Goal: Transaction & Acquisition: Purchase product/service

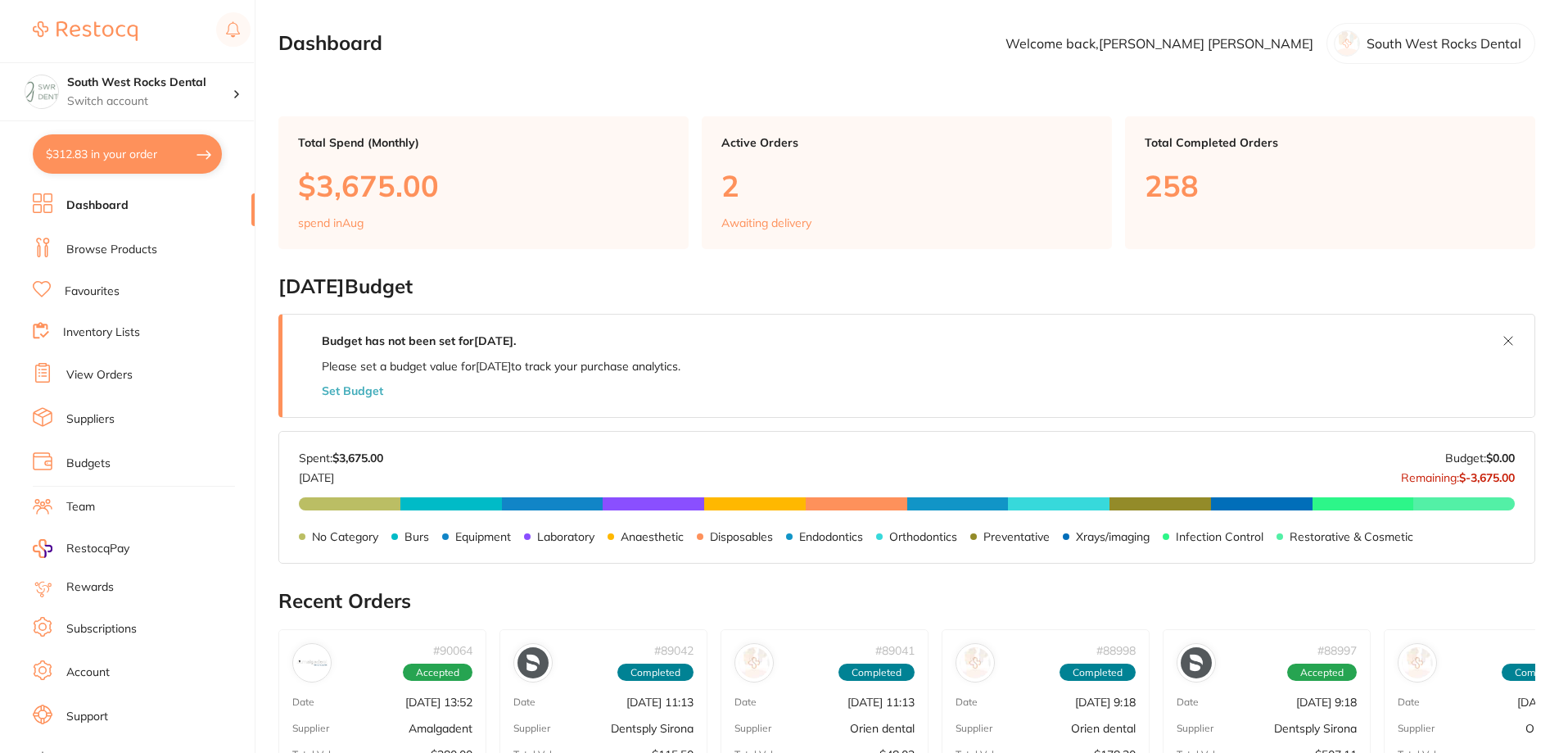
click at [135, 245] on link "Browse Products" at bounding box center [112, 249] width 91 height 16
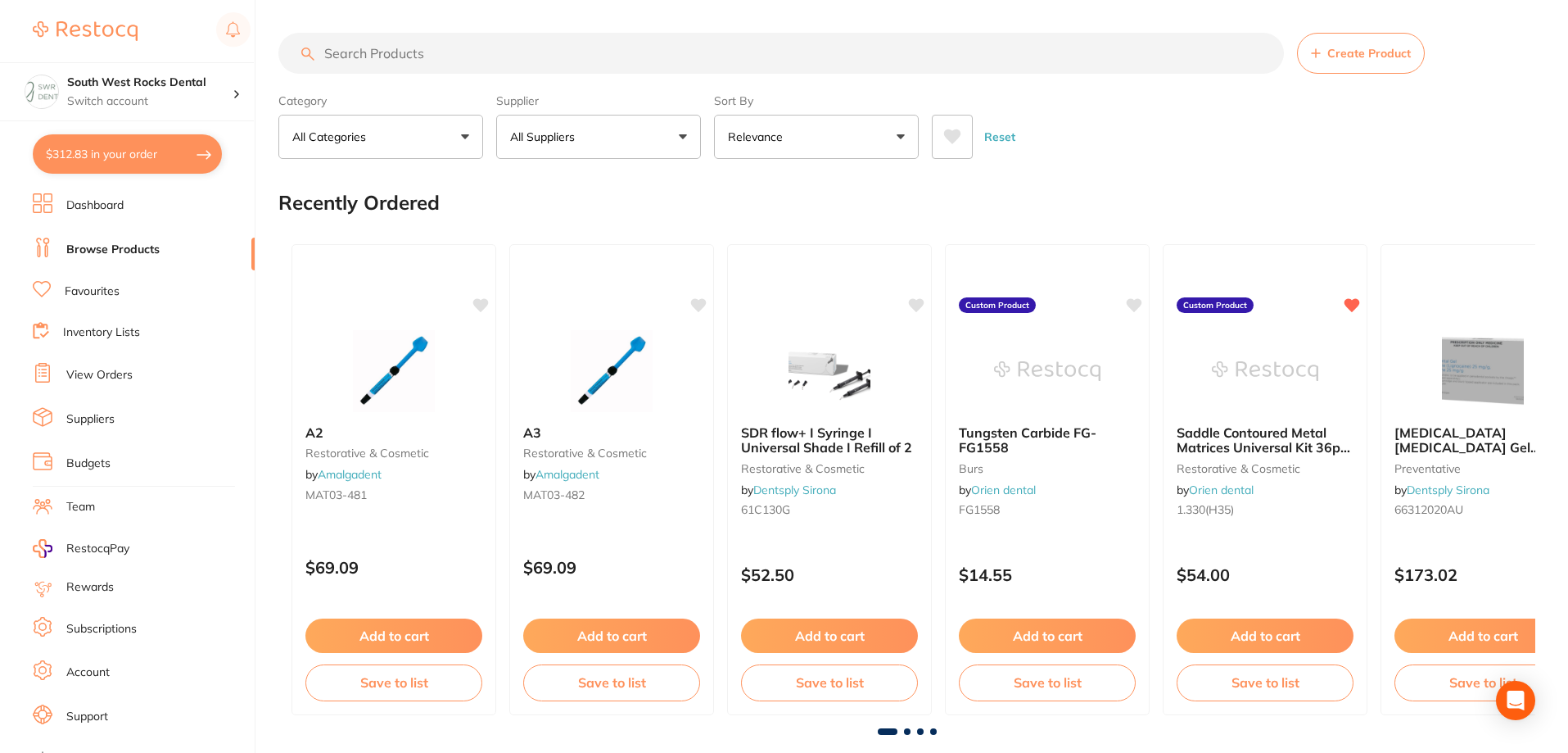
click at [380, 54] on input "search" at bounding box center [781, 53] width 1005 height 41
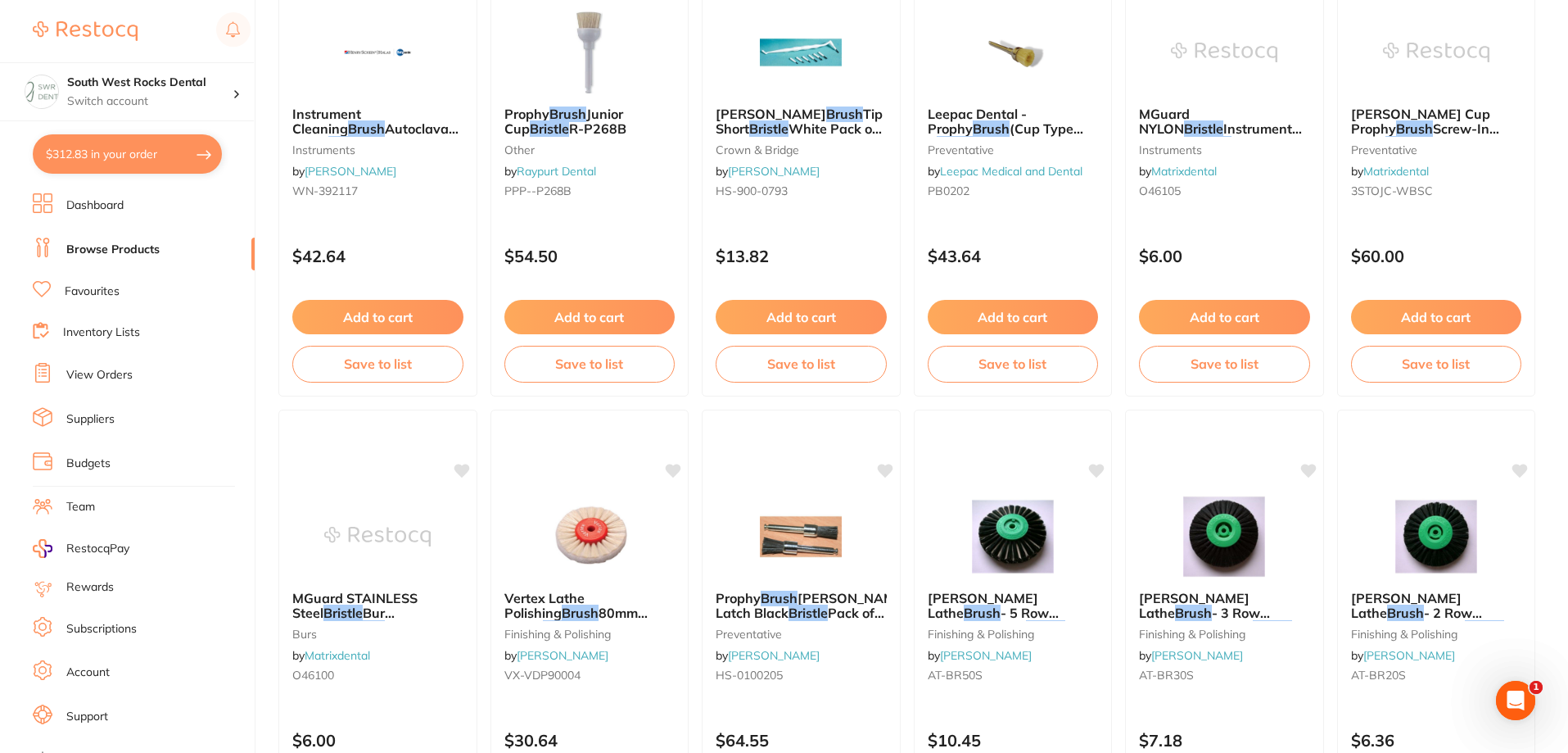
scroll to position [1802, 0]
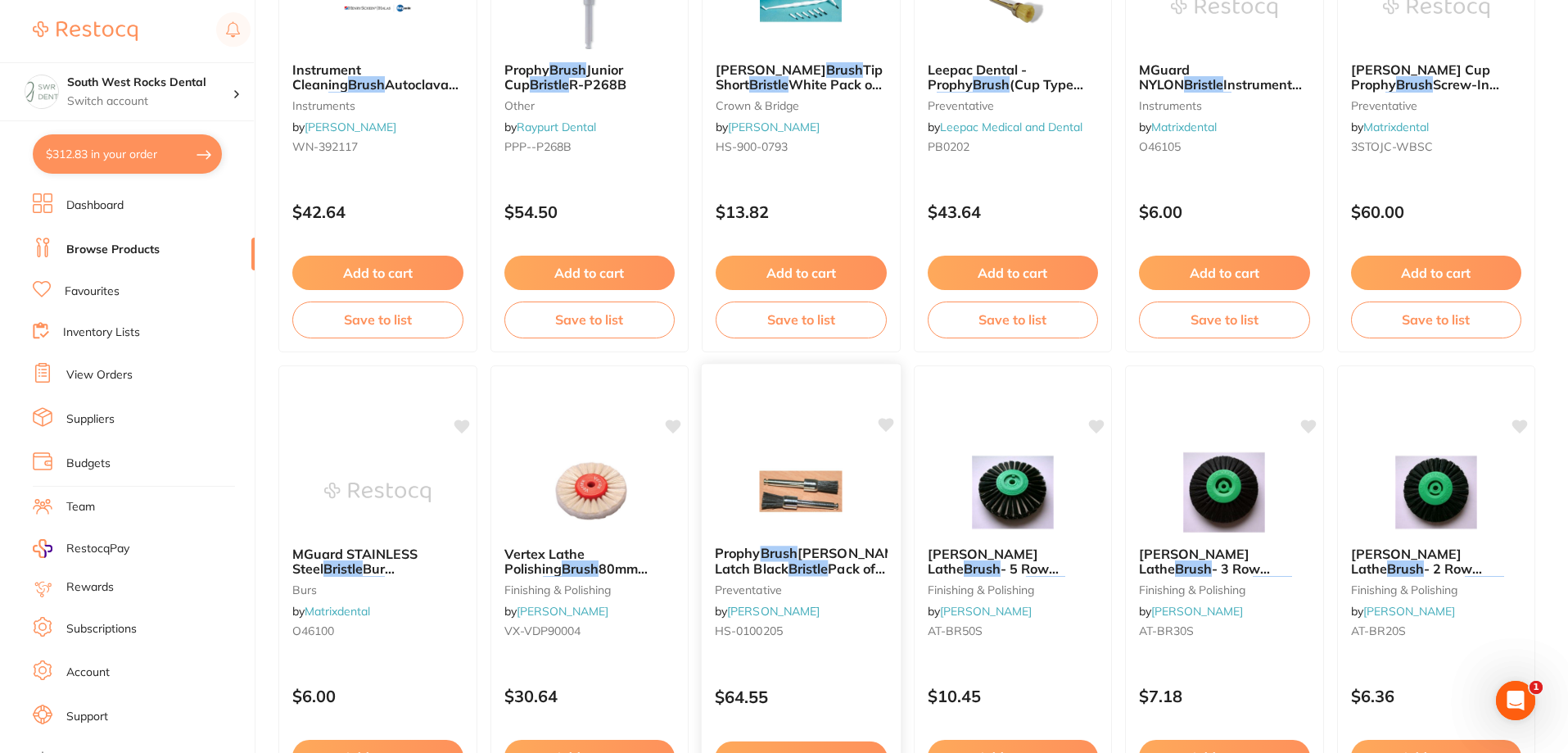
click at [809, 554] on span "[PERSON_NAME] Latch Black" at bounding box center [811, 561] width 194 height 32
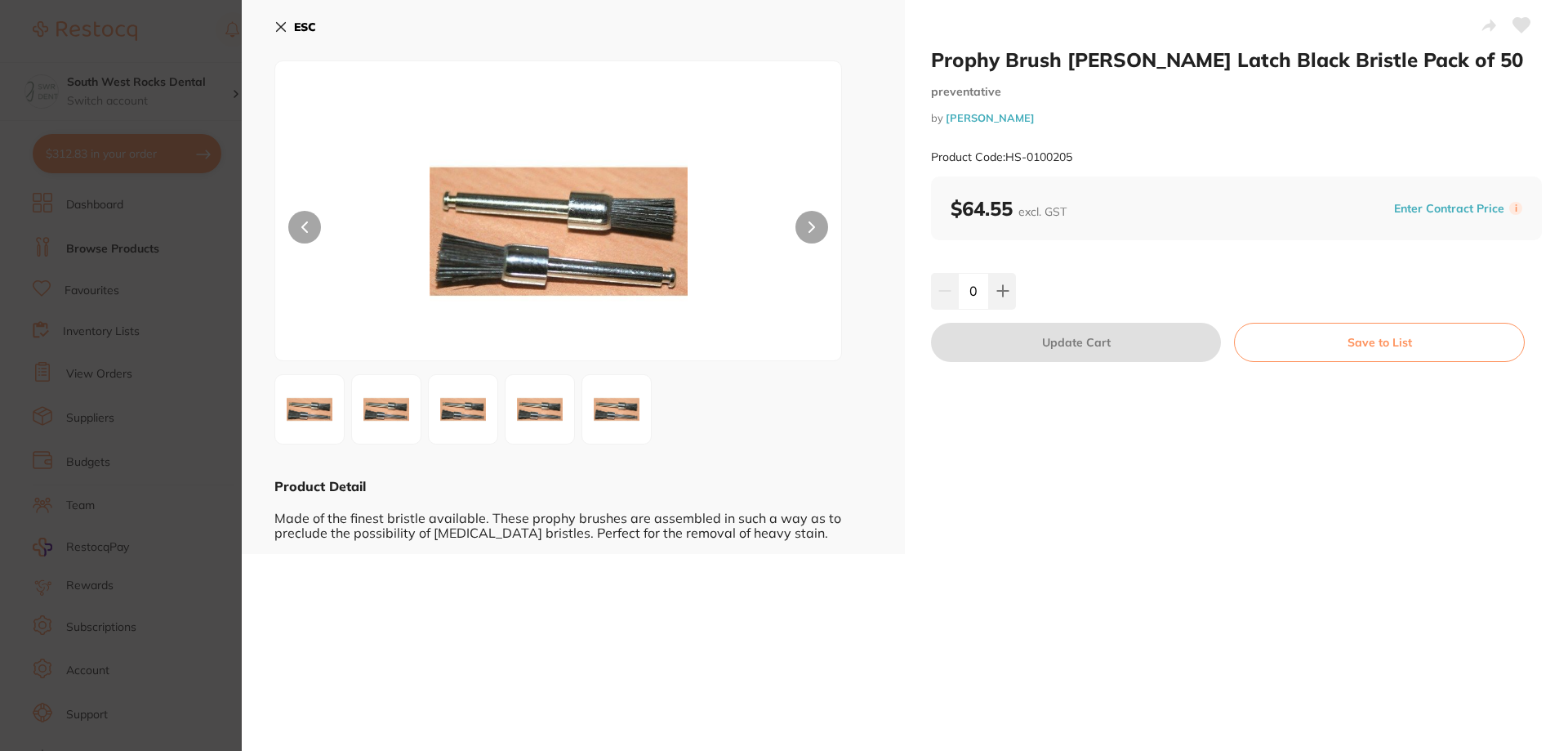
click at [291, 30] on button "ESC" at bounding box center [294, 27] width 42 height 27
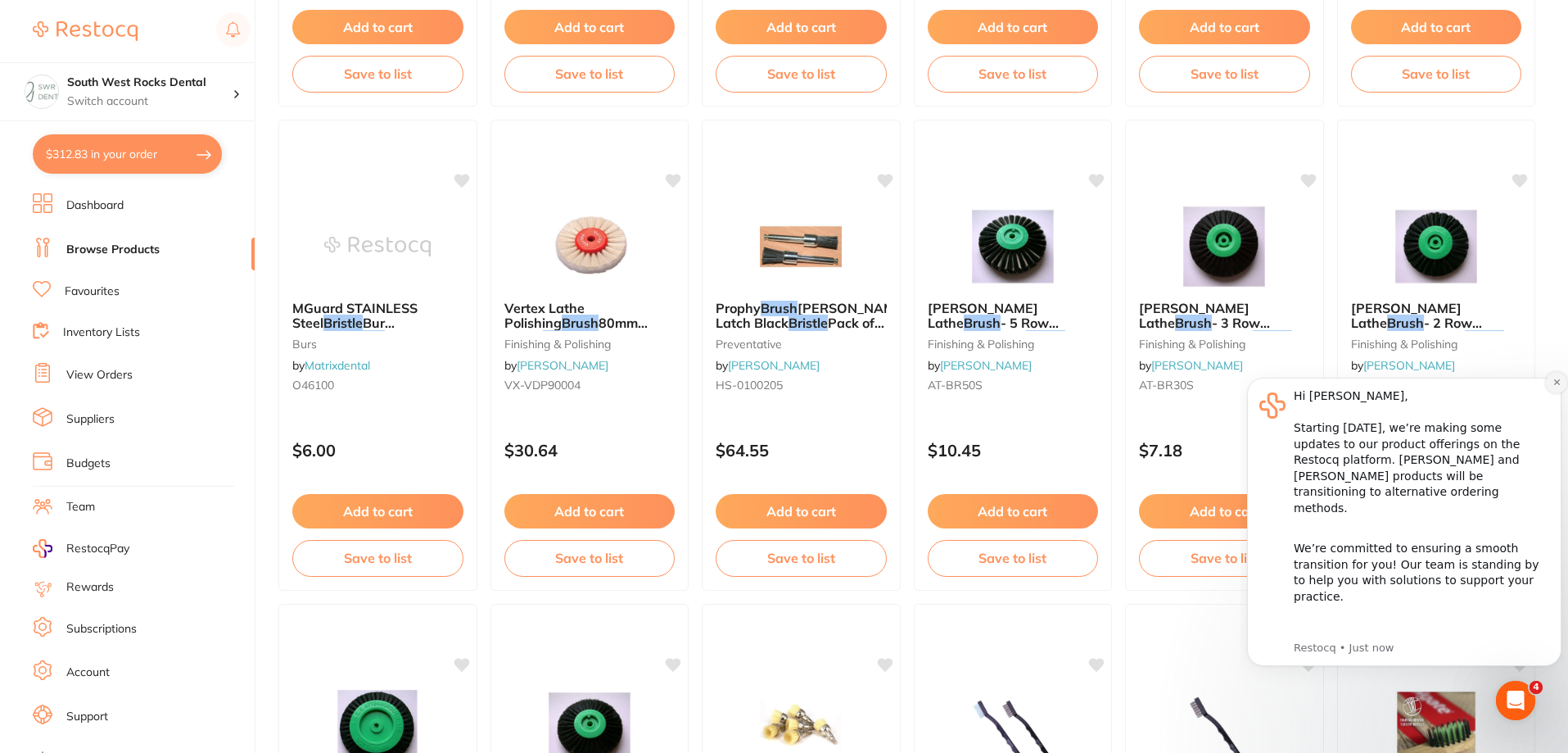
click at [1554, 380] on icon "Dismiss notification" at bounding box center [1556, 382] width 5 height 5
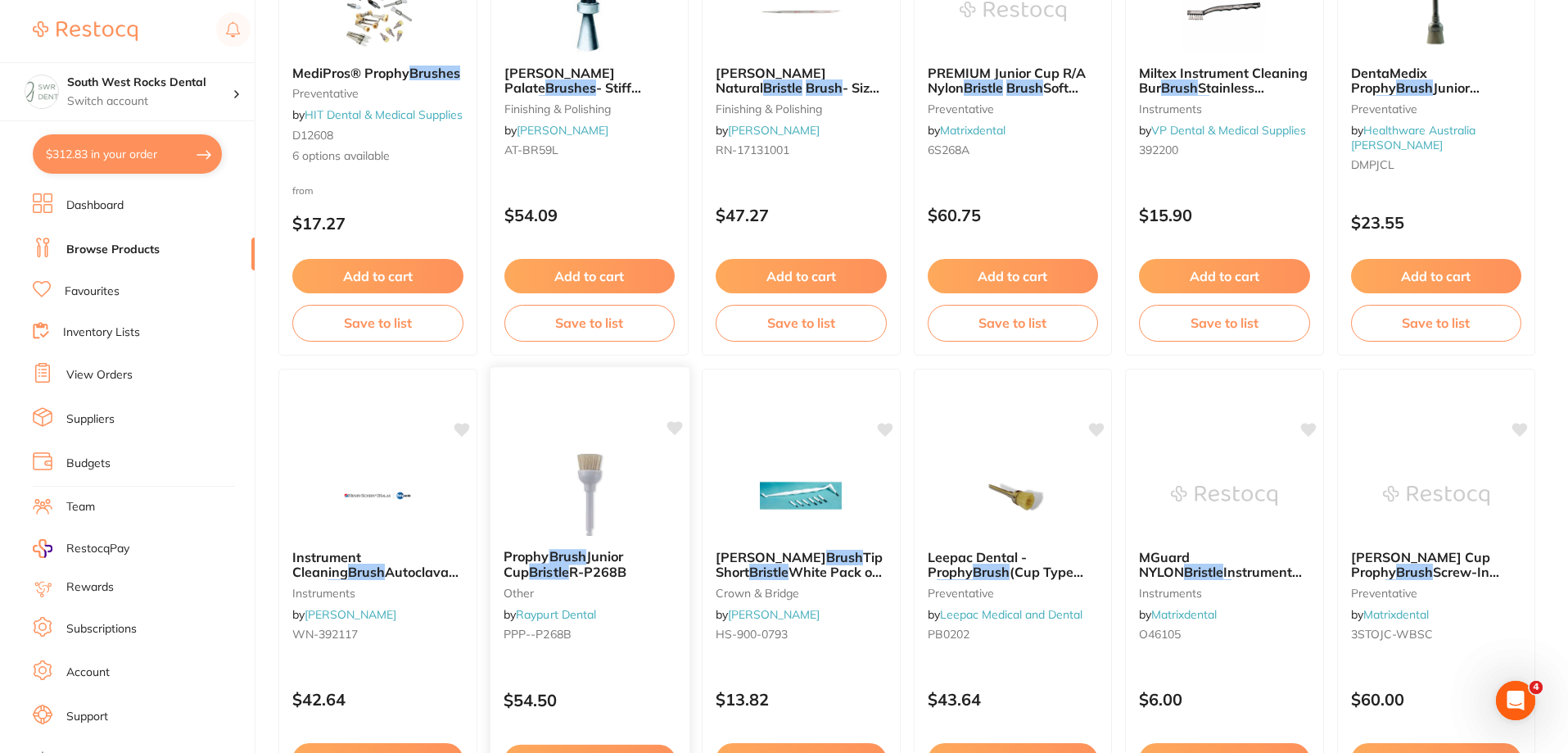
scroll to position [1311, 0]
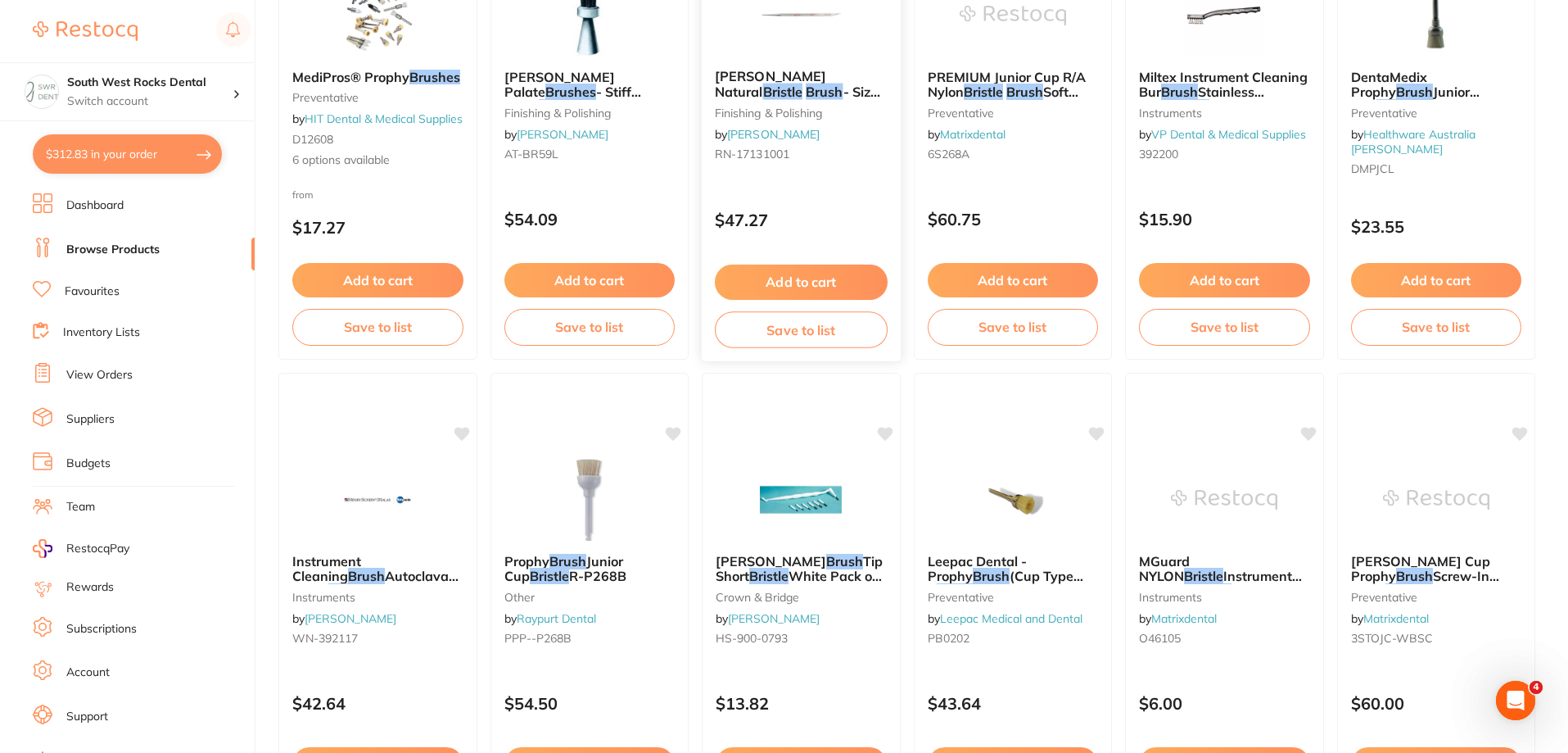
click at [803, 102] on div "[PERSON_NAME] Natural Bristle Brush - Size 1, 2-Pack finishing & polishing by […" at bounding box center [800, 118] width 199 height 125
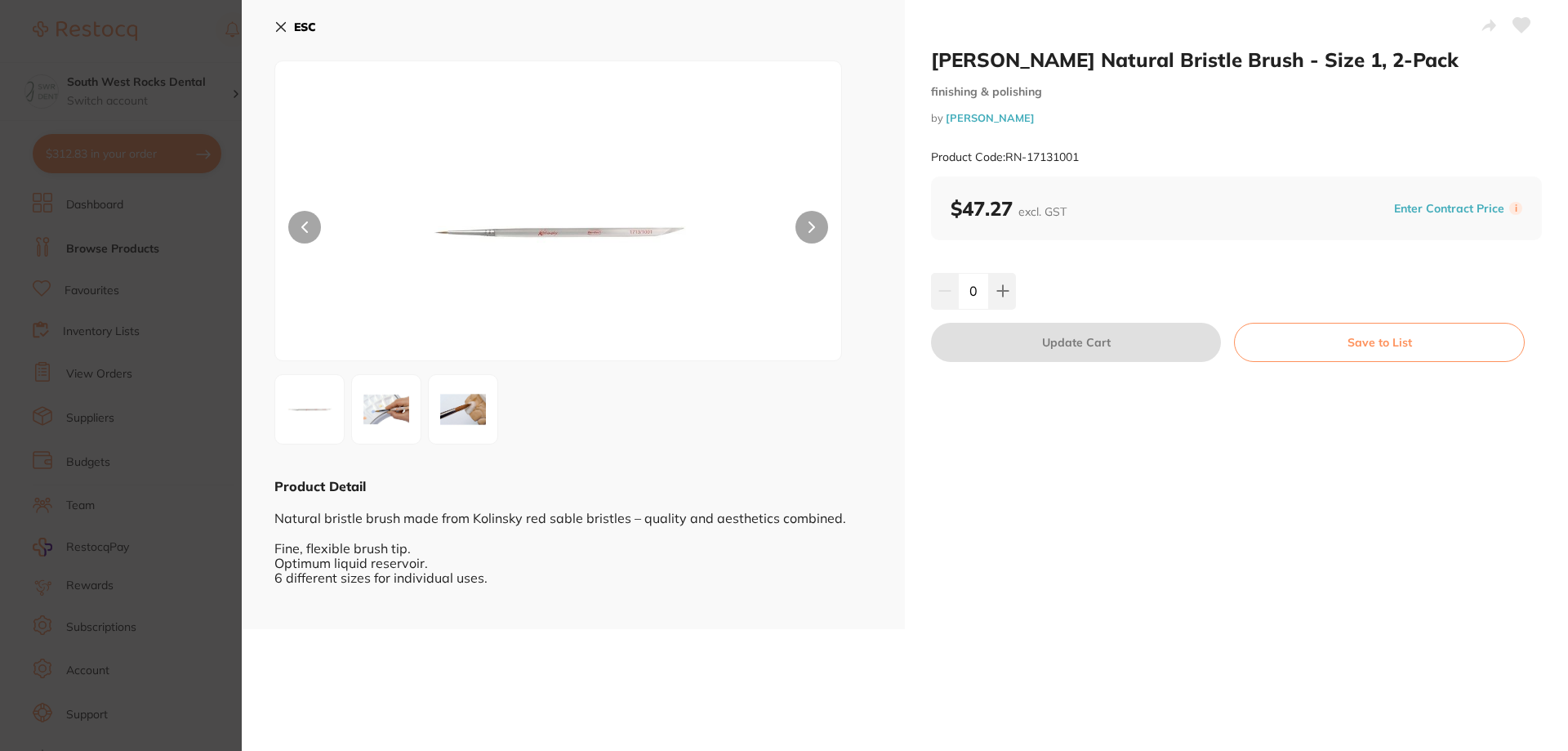
click at [277, 27] on icon at bounding box center [280, 27] width 13 height 13
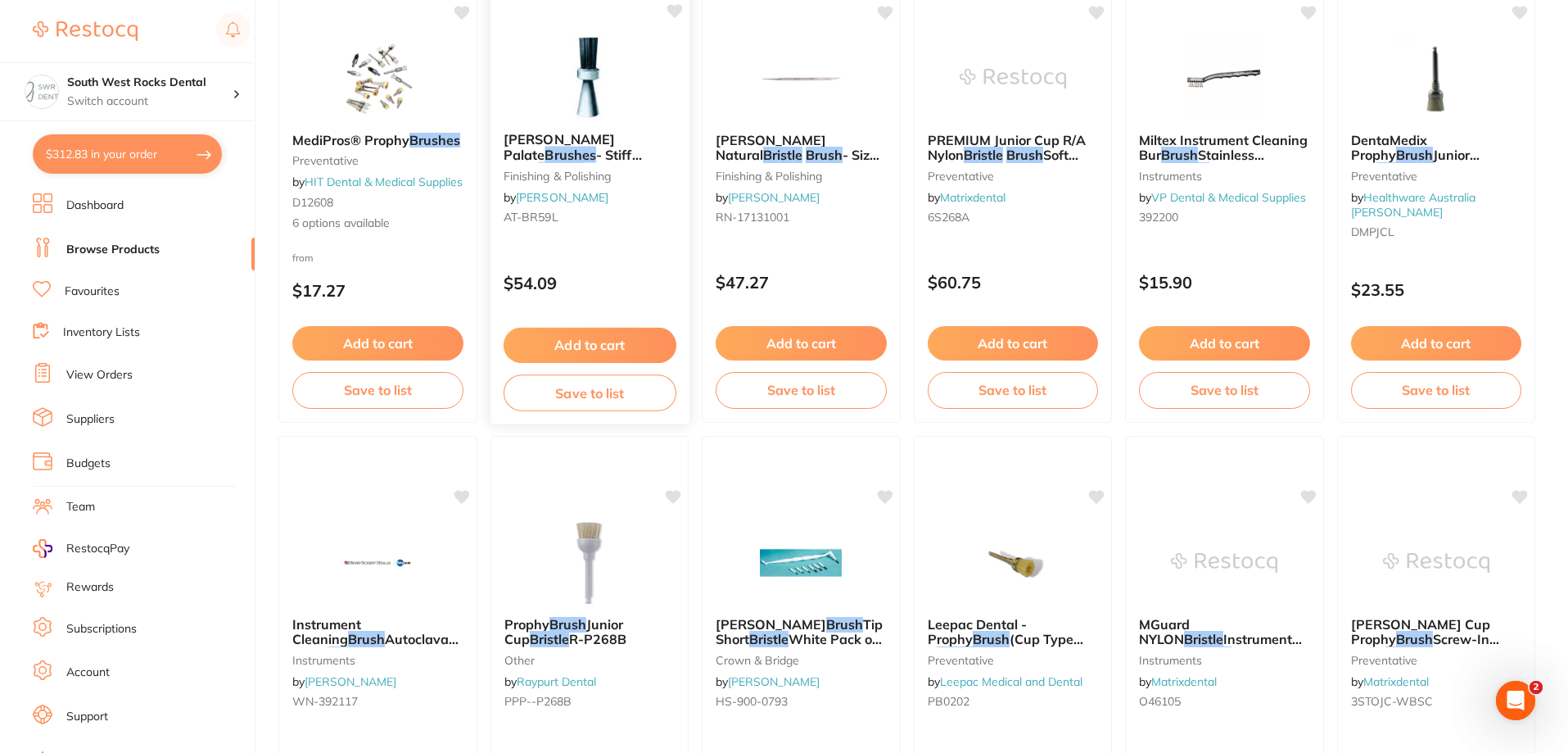
scroll to position [1228, 0]
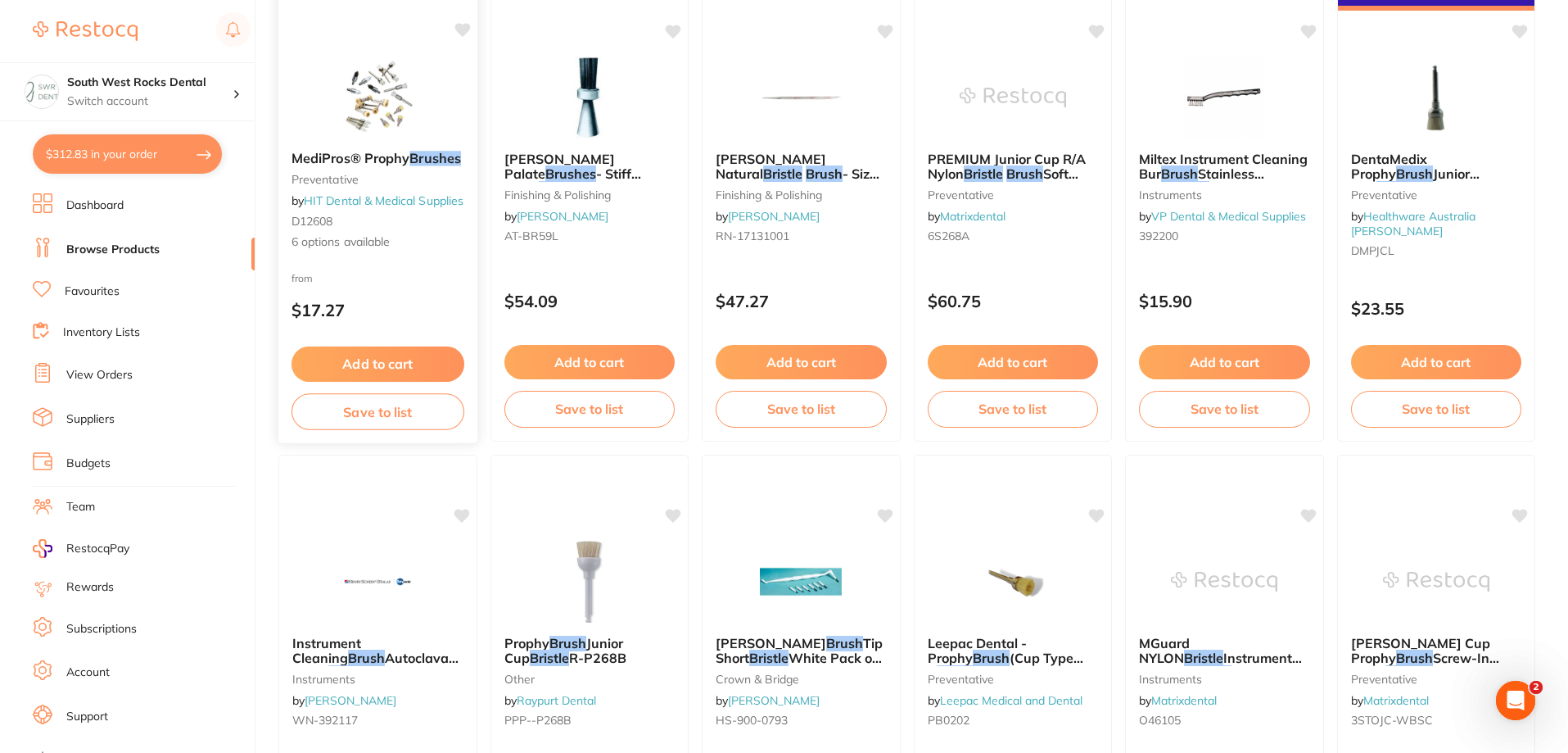
click at [393, 160] on span "MediPros® Prophy" at bounding box center [350, 158] width 118 height 16
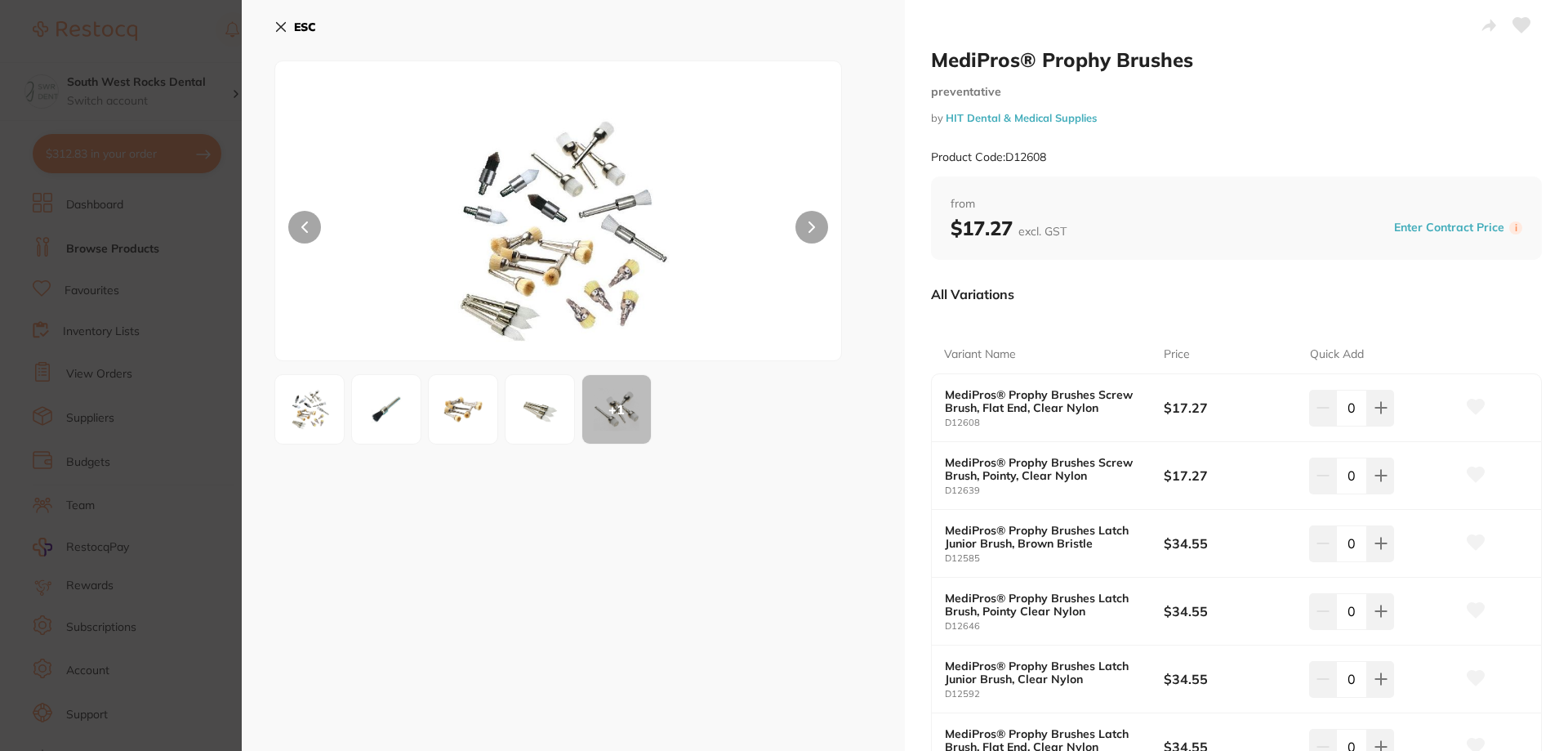
click at [283, 30] on icon at bounding box center [280, 27] width 13 height 13
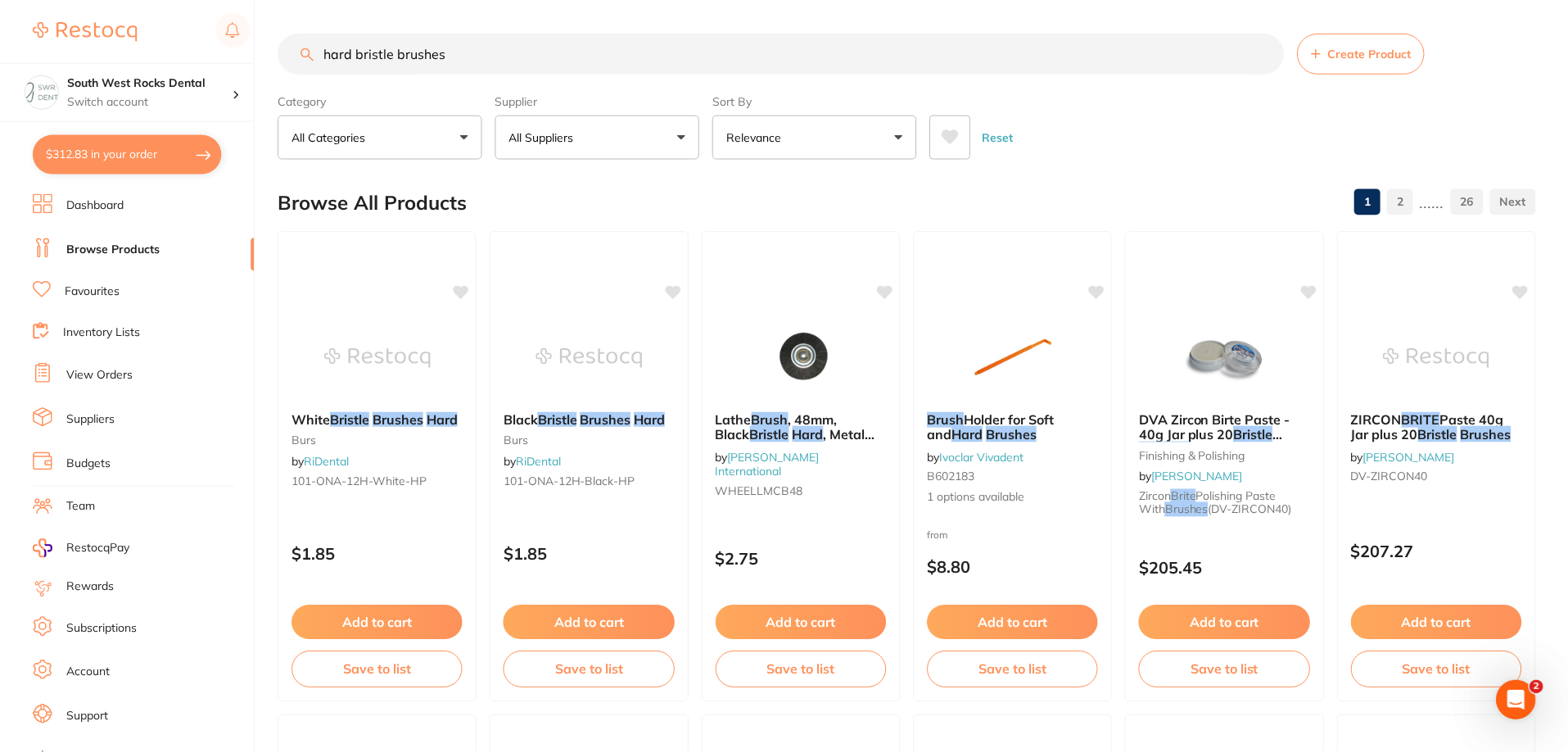
scroll to position [1228, 0]
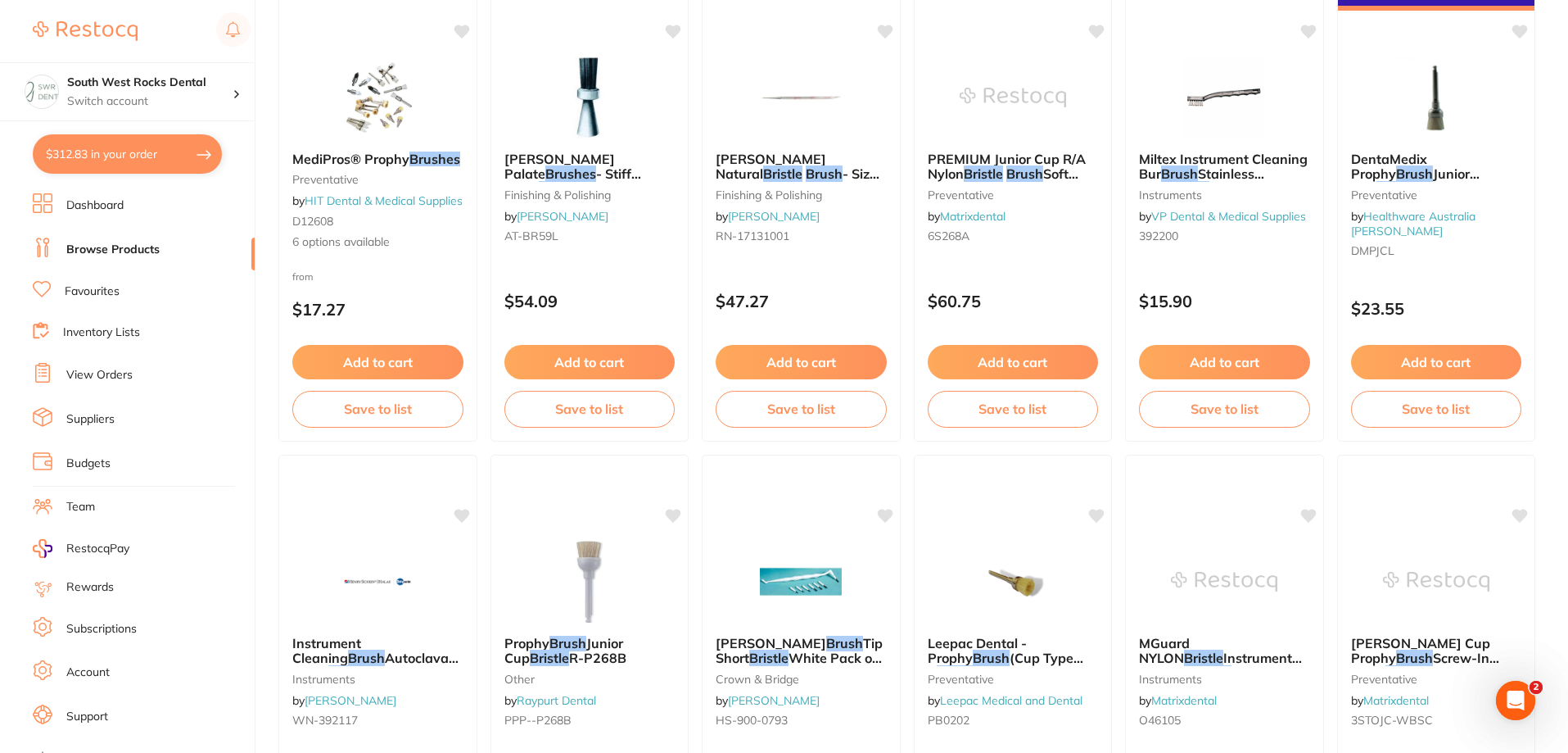
click at [115, 246] on link "Browse Products" at bounding box center [113, 249] width 93 height 16
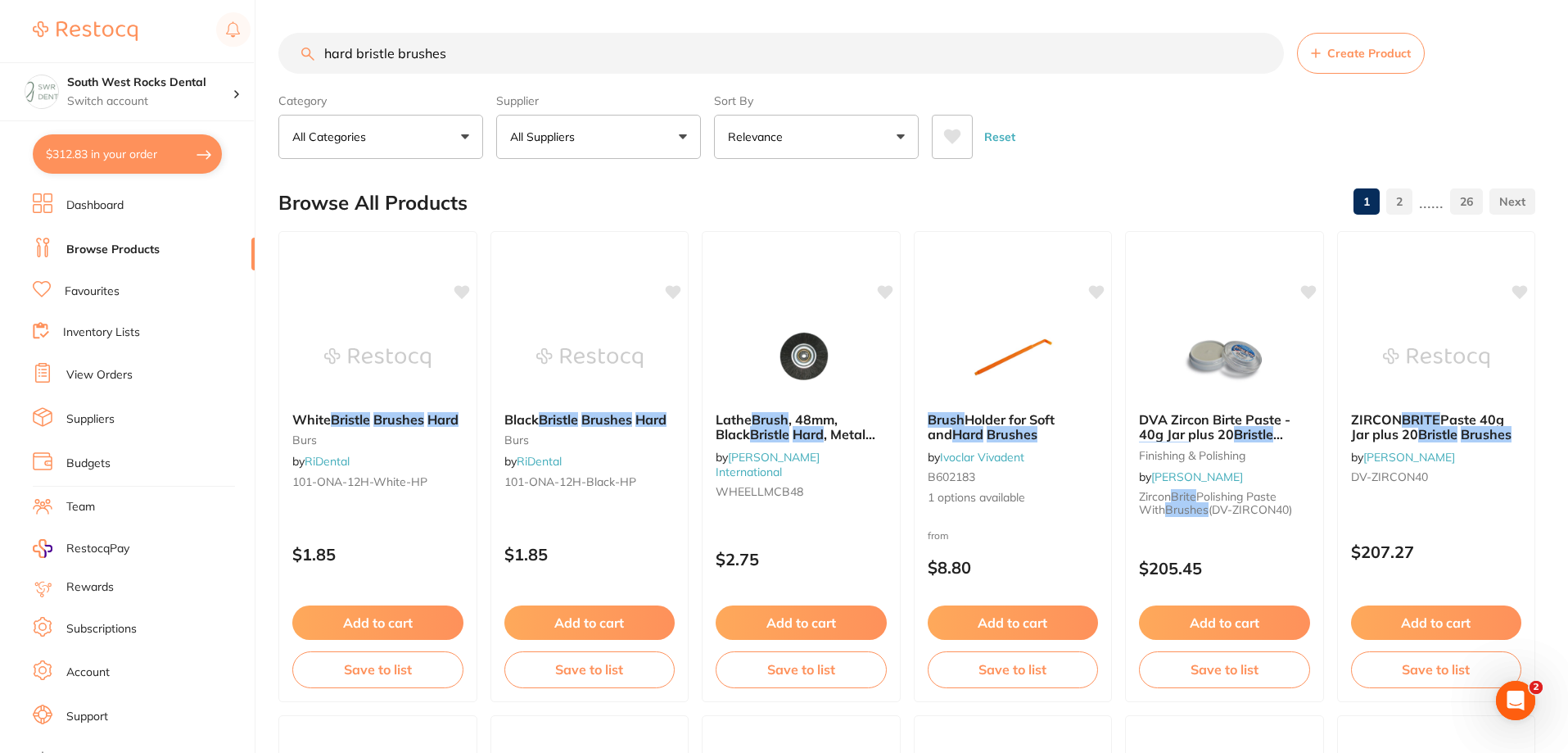
scroll to position [1, 0]
drag, startPoint x: 509, startPoint y: 54, endPoint x: 269, endPoint y: 64, distance: 240.2
click at [269, 64] on div "$312.83 South West Rocks Dental Switch account South West Rocks Dental $312.83 …" at bounding box center [784, 376] width 1568 height 753
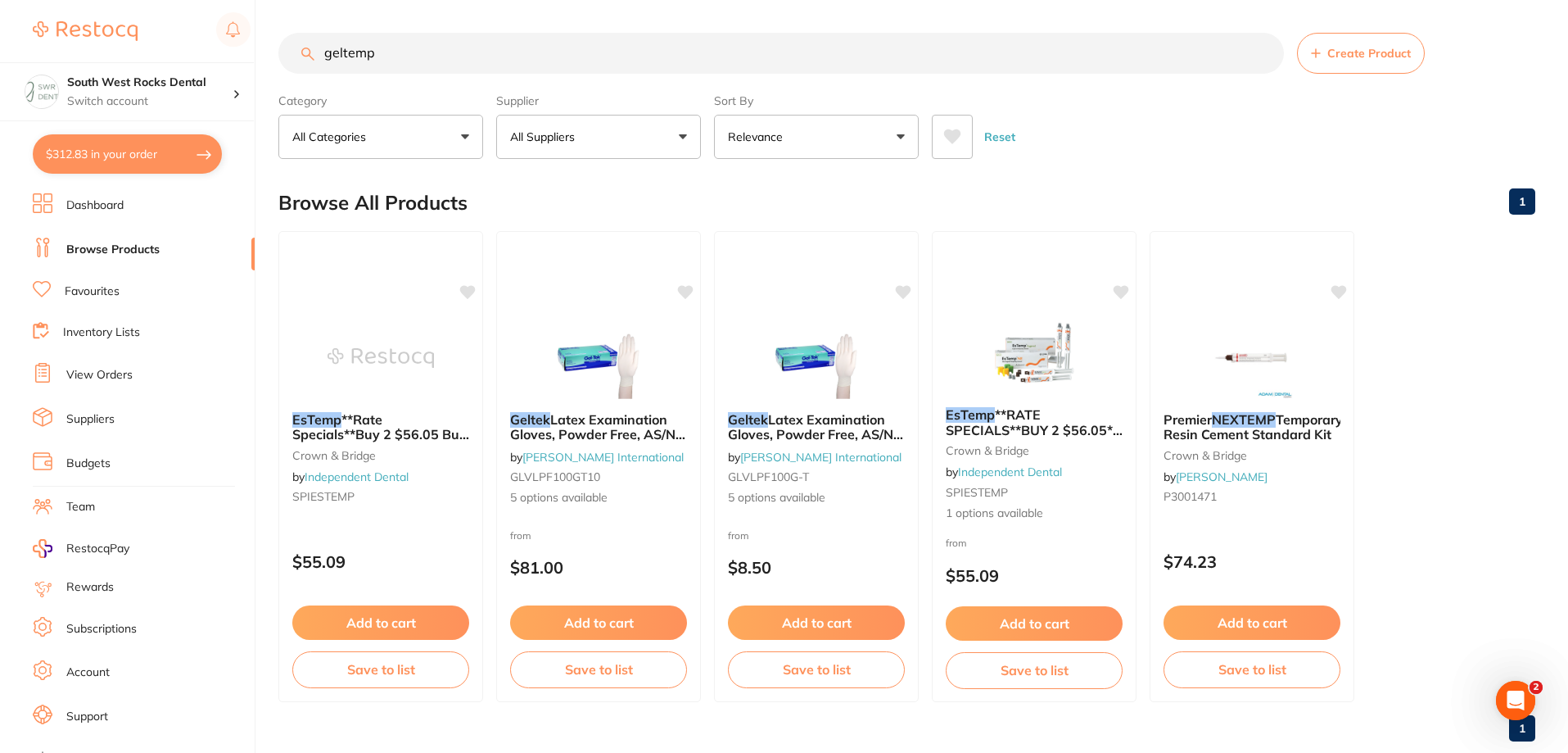
scroll to position [0, 0]
click at [341, 50] on input "geltemp" at bounding box center [781, 53] width 1005 height 41
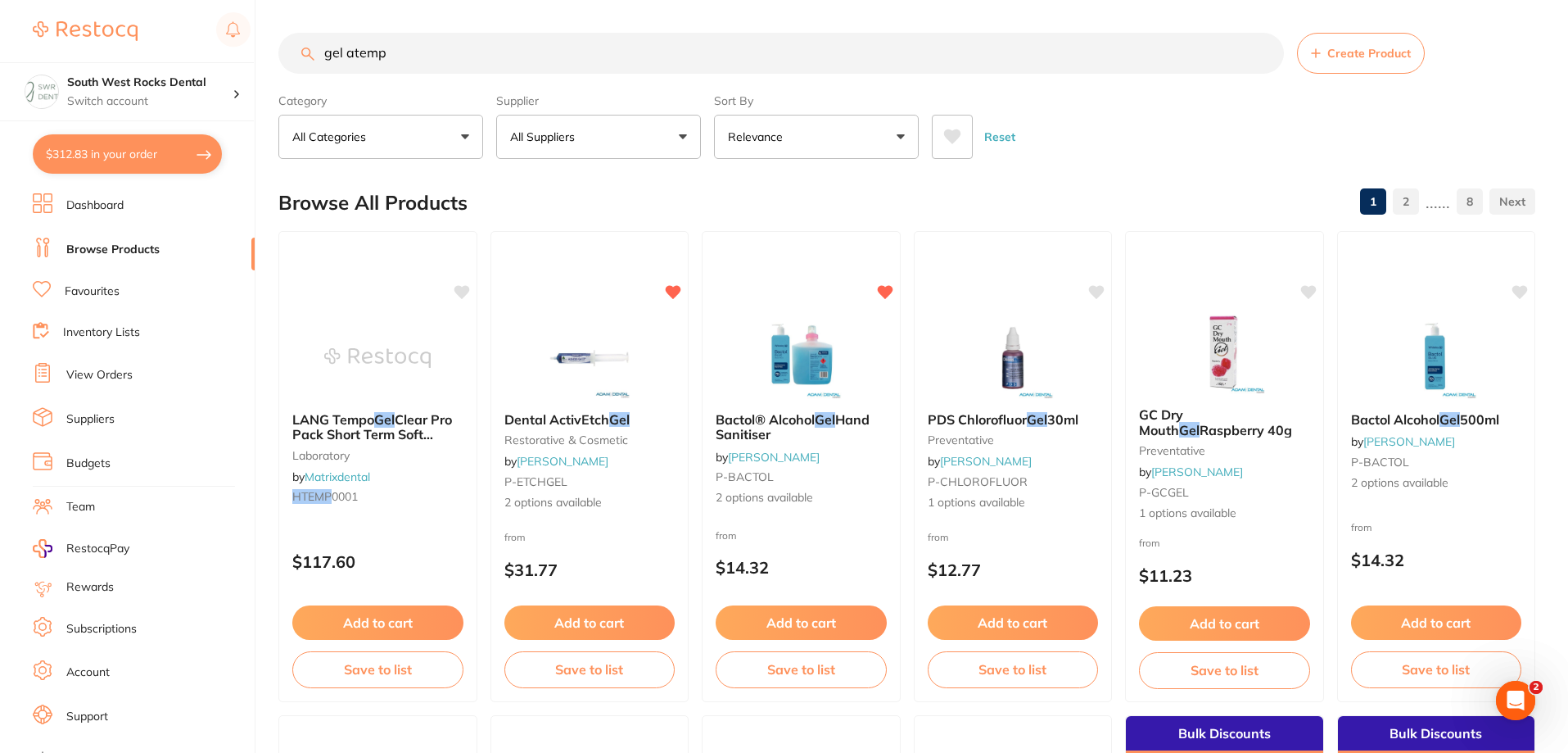
click at [346, 49] on input "gel atemp" at bounding box center [781, 53] width 1005 height 41
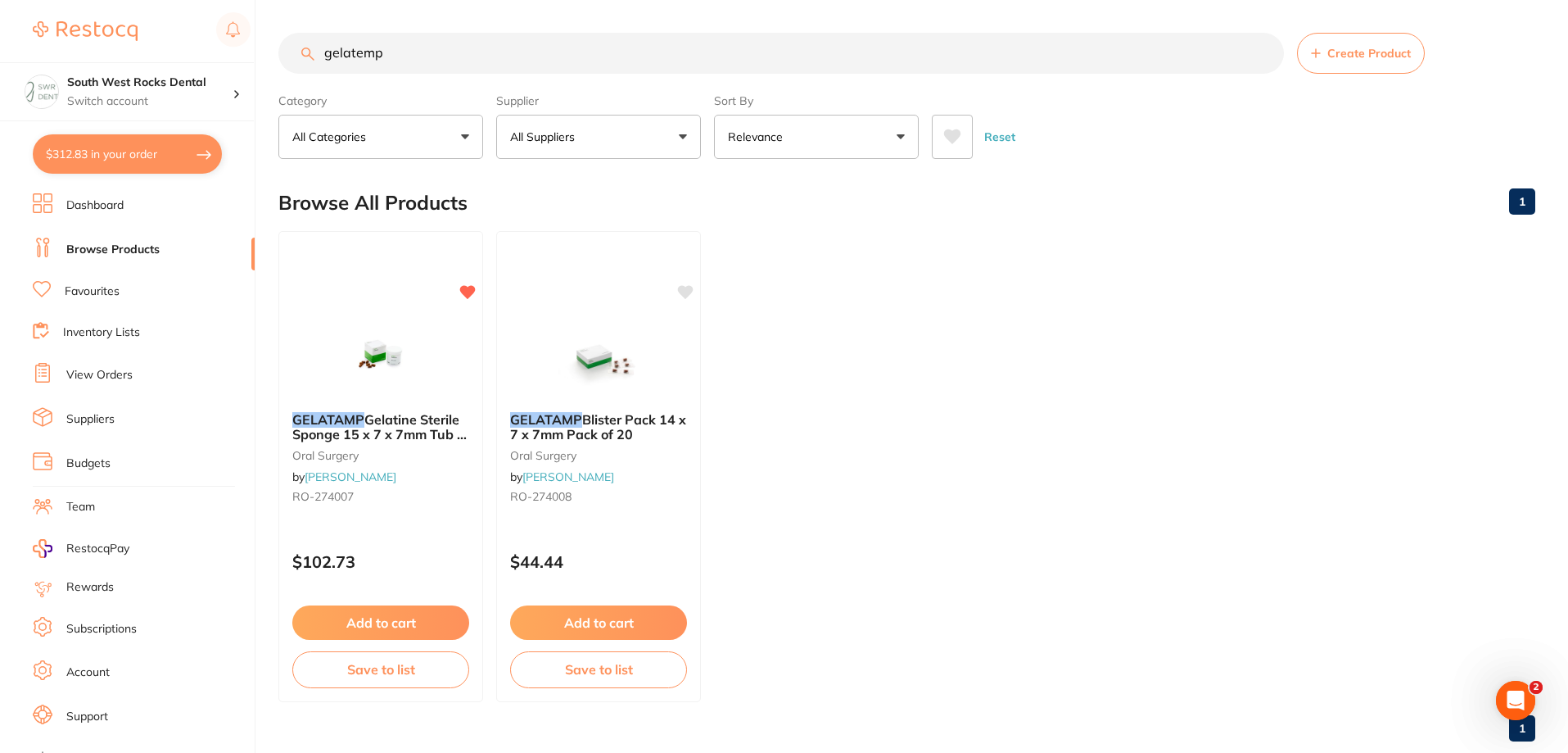
scroll to position [35, 0]
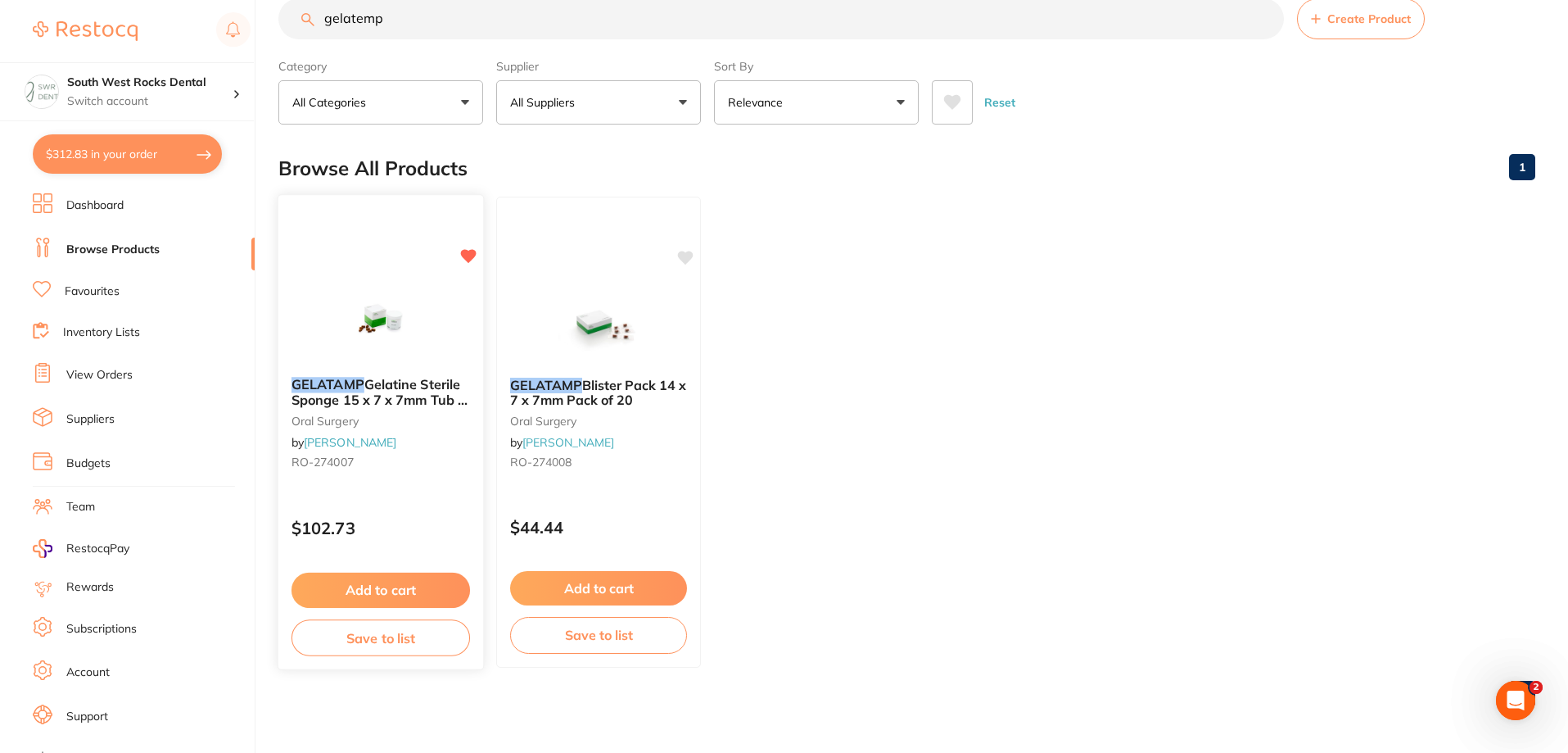
type input "gelatemp"
click at [369, 391] on span "Gelatine Sterile Sponge 15 x 7 x 7mm Tub of 50" at bounding box center [380, 399] width 178 height 47
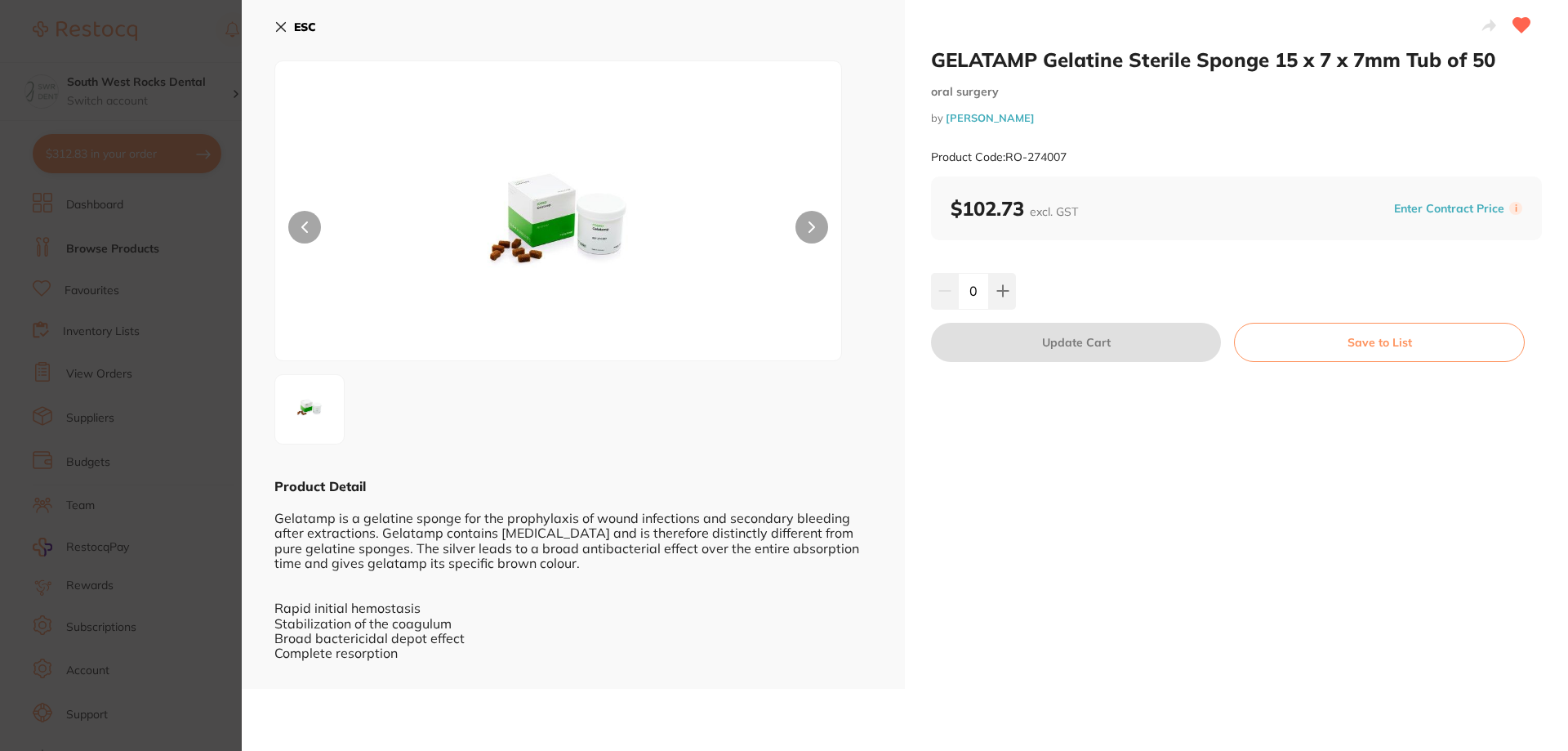
click at [284, 24] on icon at bounding box center [281, 27] width 9 height 9
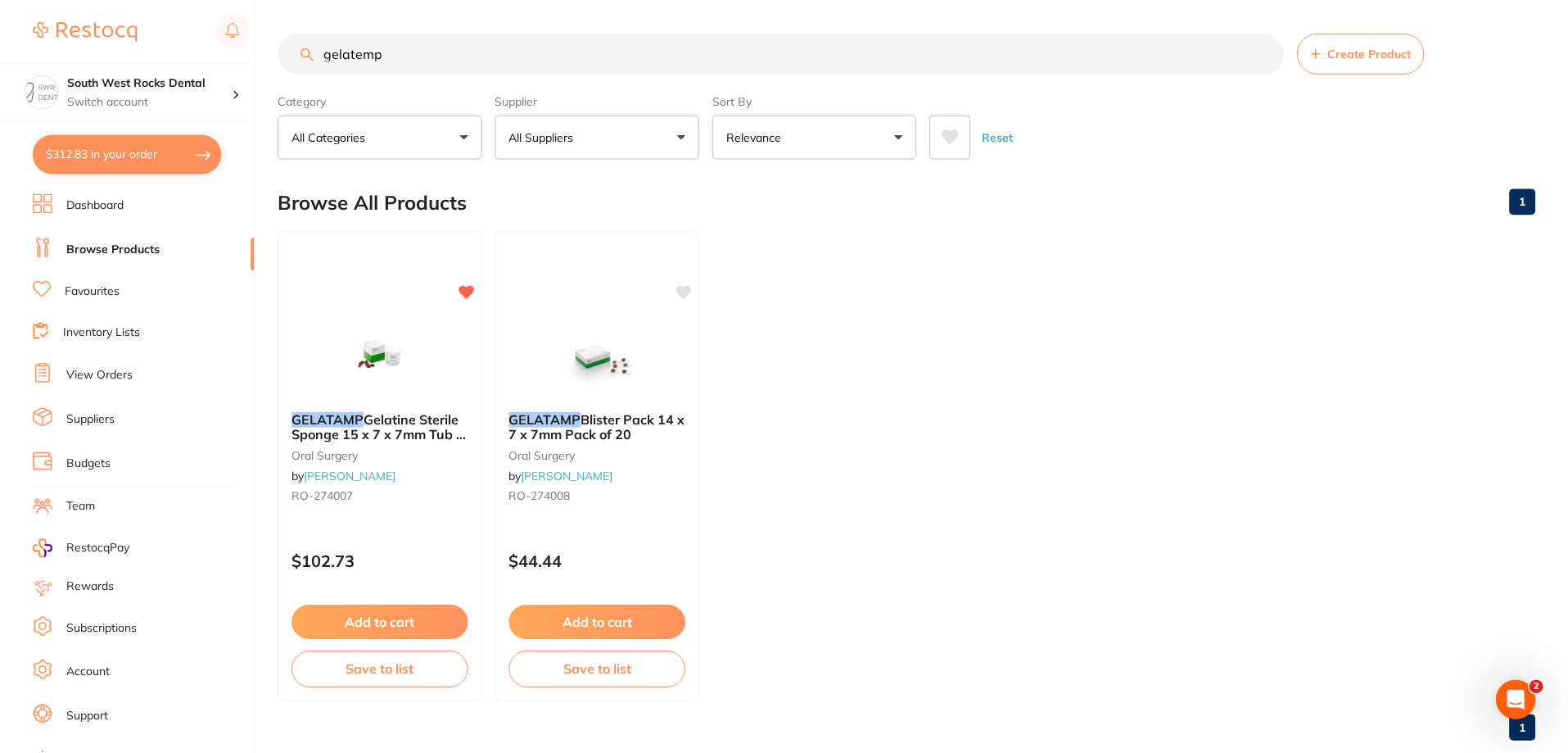
scroll to position [35, 0]
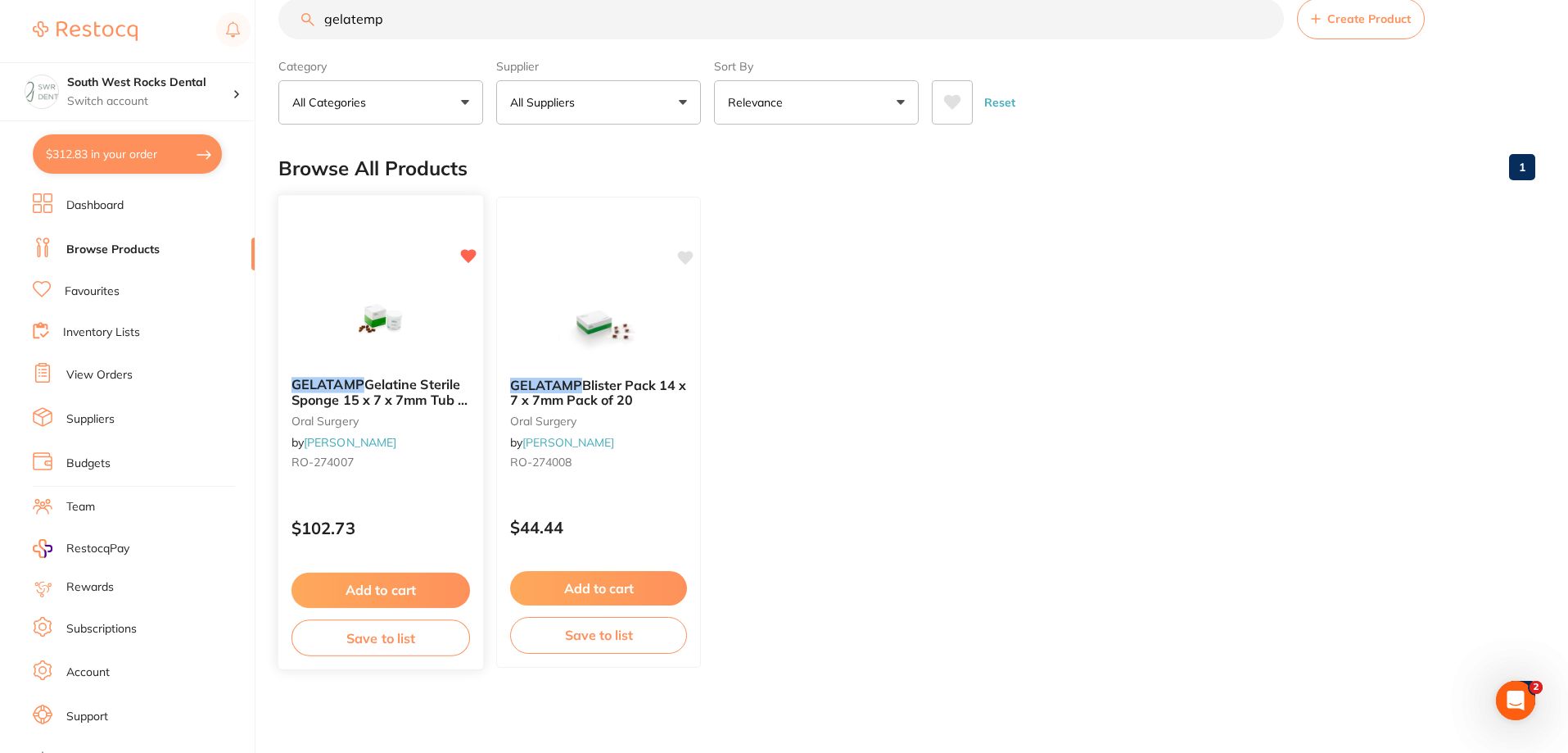
click at [399, 592] on button "Add to cart" at bounding box center [380, 591] width 178 height 35
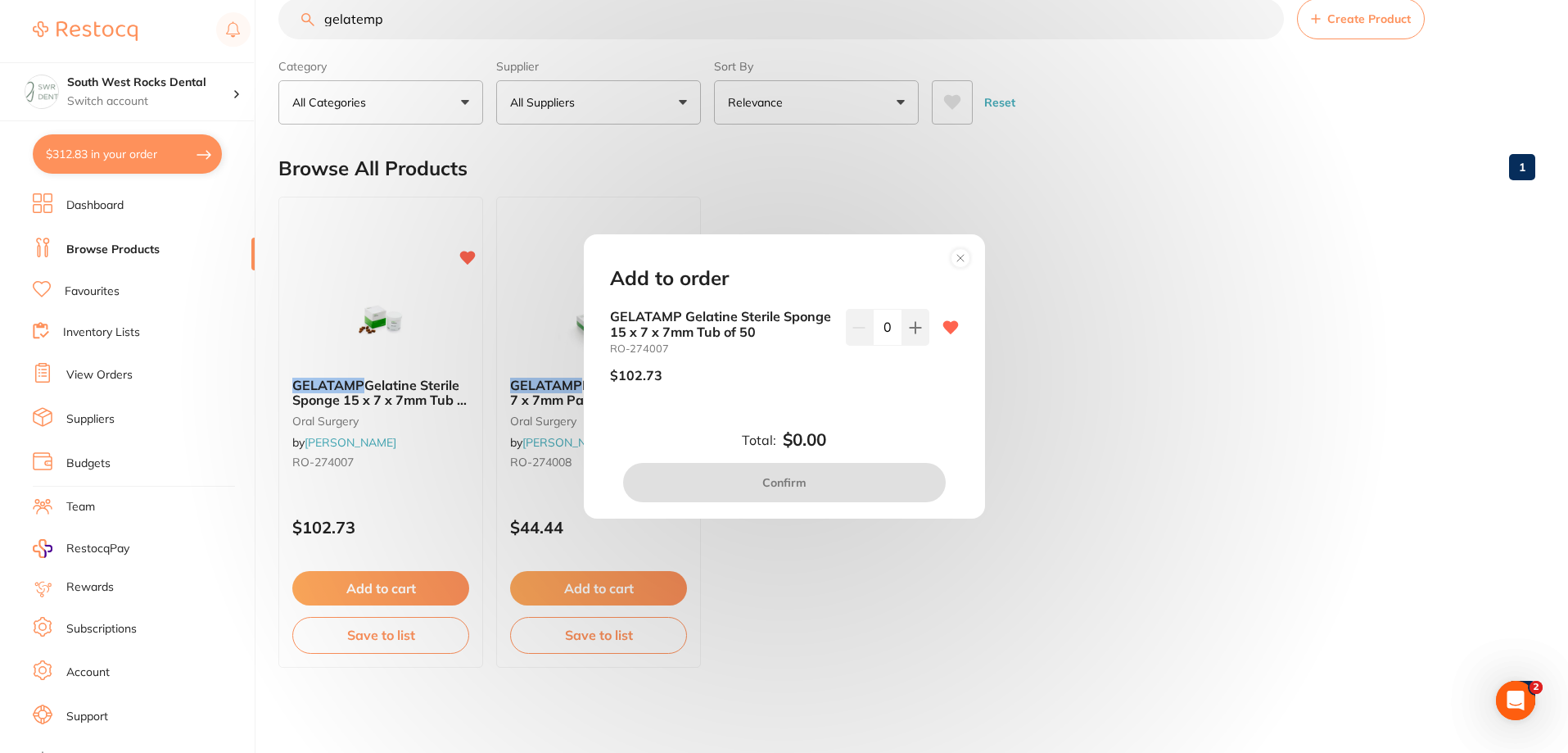
scroll to position [0, 0]
click at [917, 316] on button at bounding box center [916, 326] width 27 height 36
type input "1"
click at [808, 482] on button "Confirm" at bounding box center [784, 482] width 323 height 39
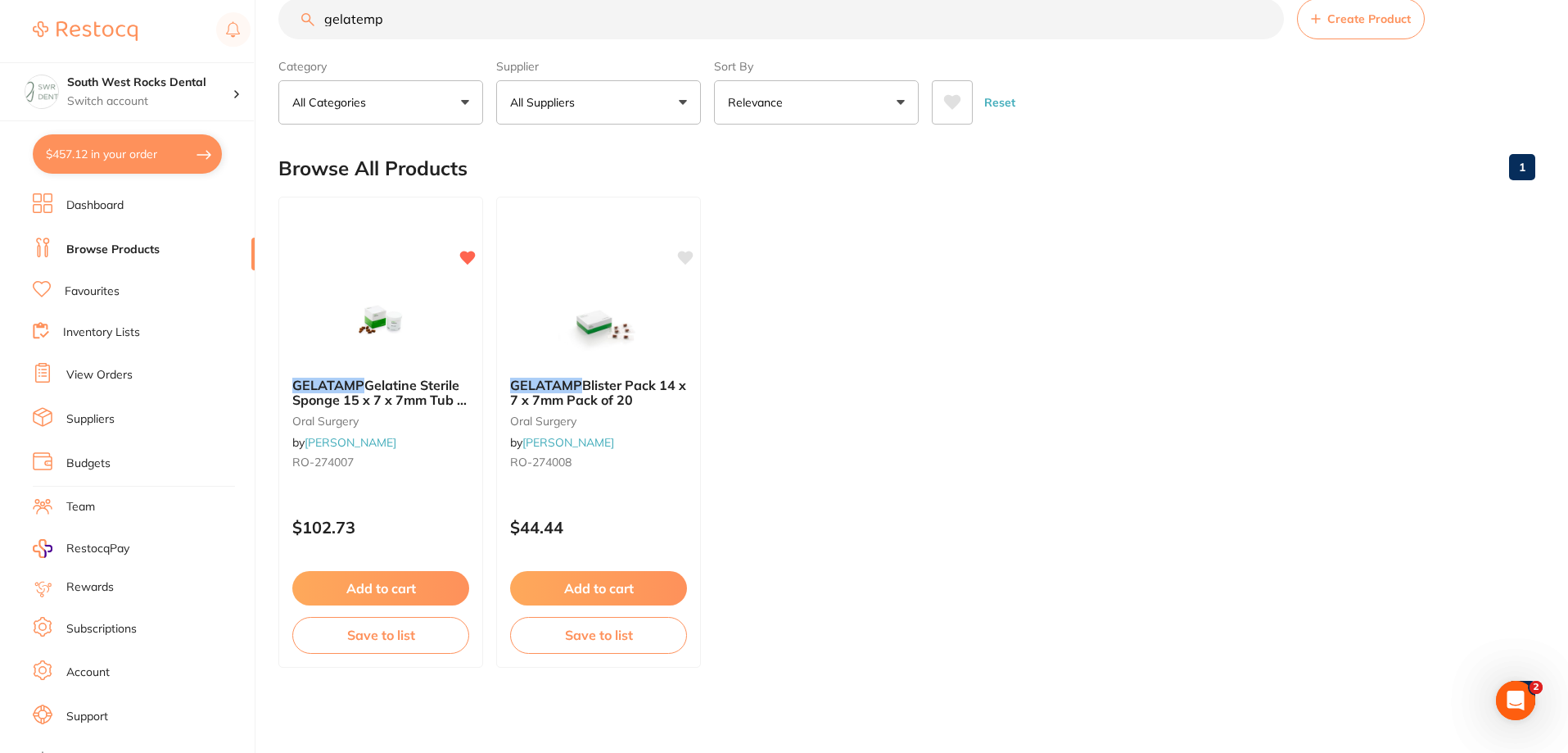
click at [103, 200] on link "Dashboard" at bounding box center [95, 206] width 58 height 16
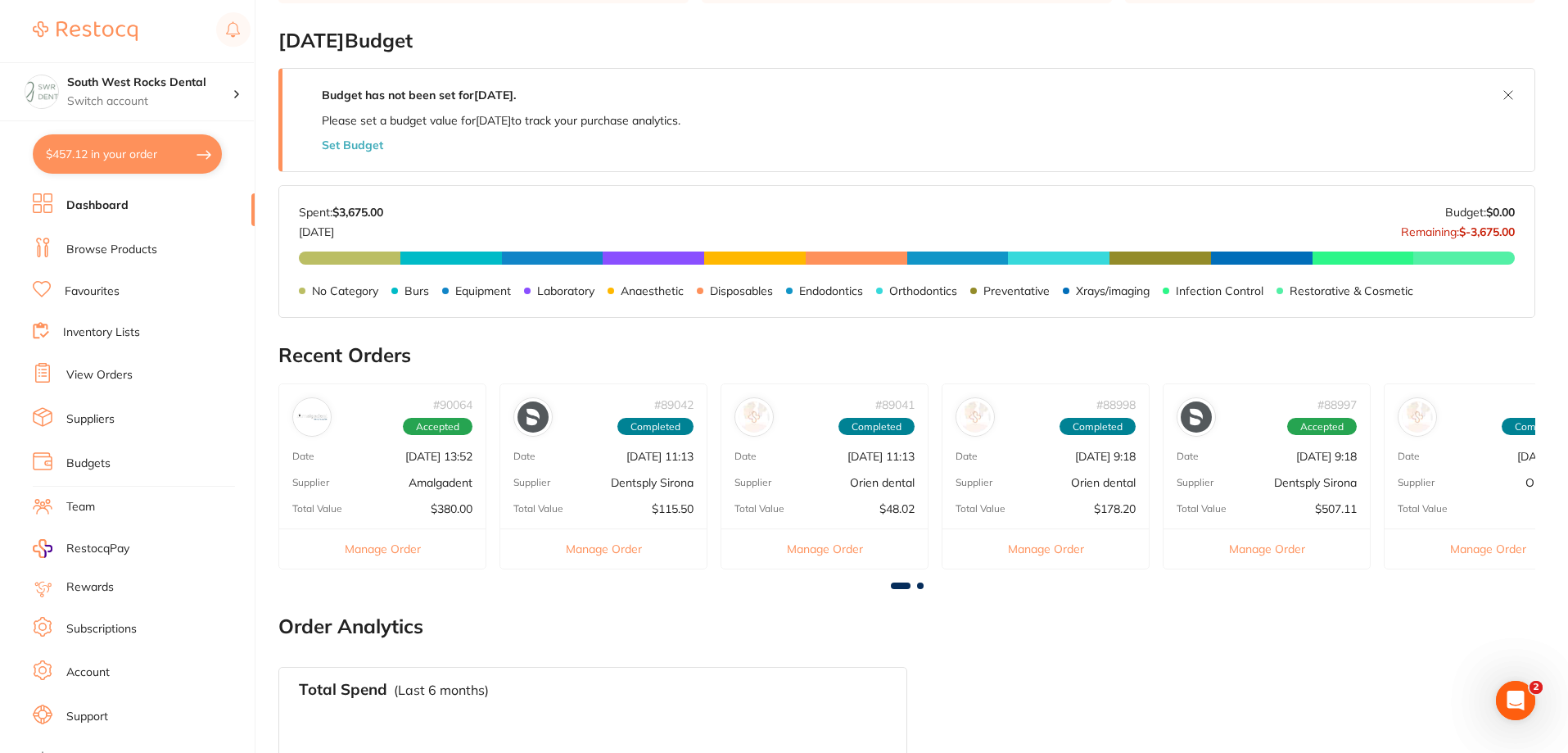
scroll to position [545, 0]
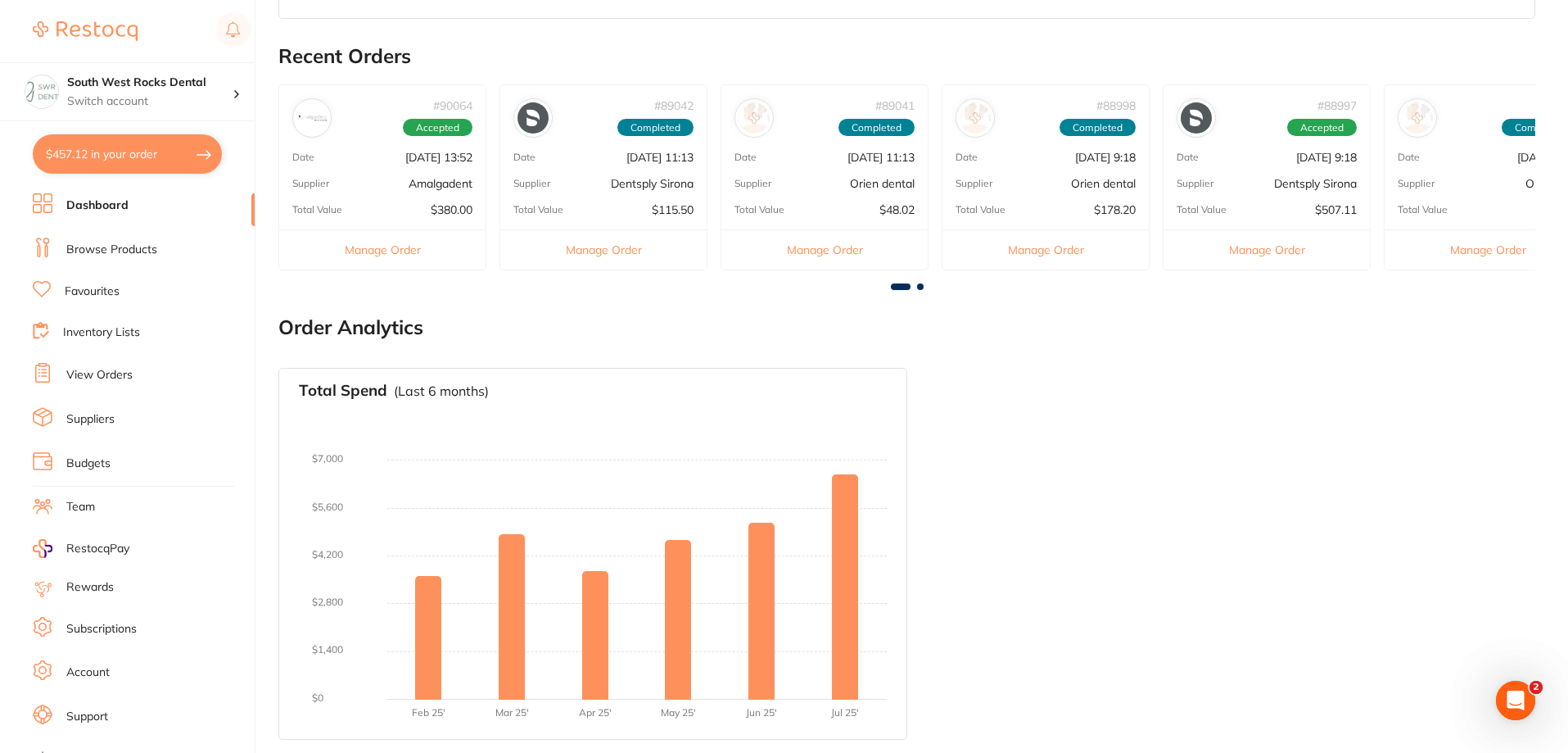
click at [117, 153] on button "$457.12 in your order" at bounding box center [127, 153] width 189 height 39
checkbox input "true"
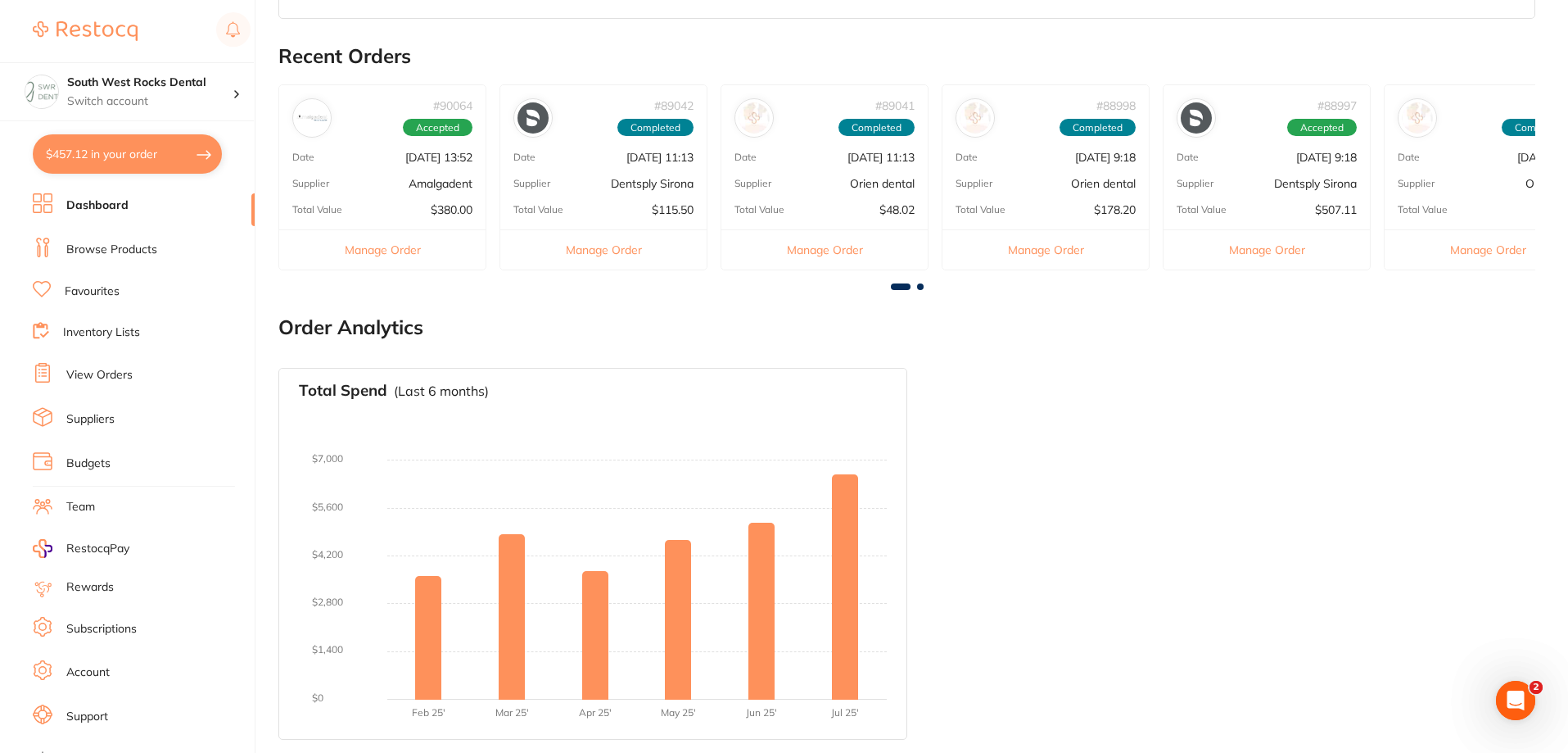
checkbox input "true"
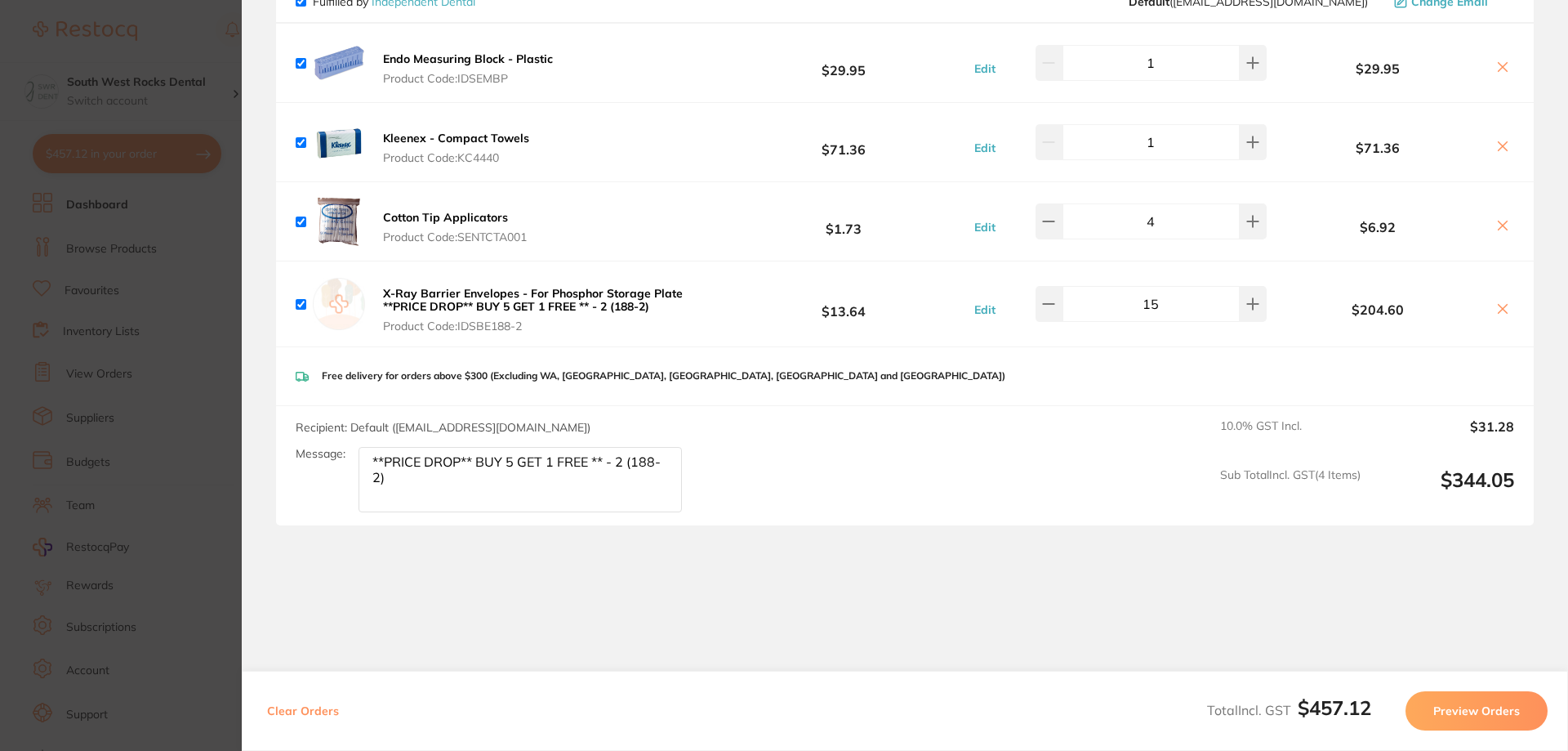
scroll to position [0, 0]
